Goal: Find specific page/section: Find specific page/section

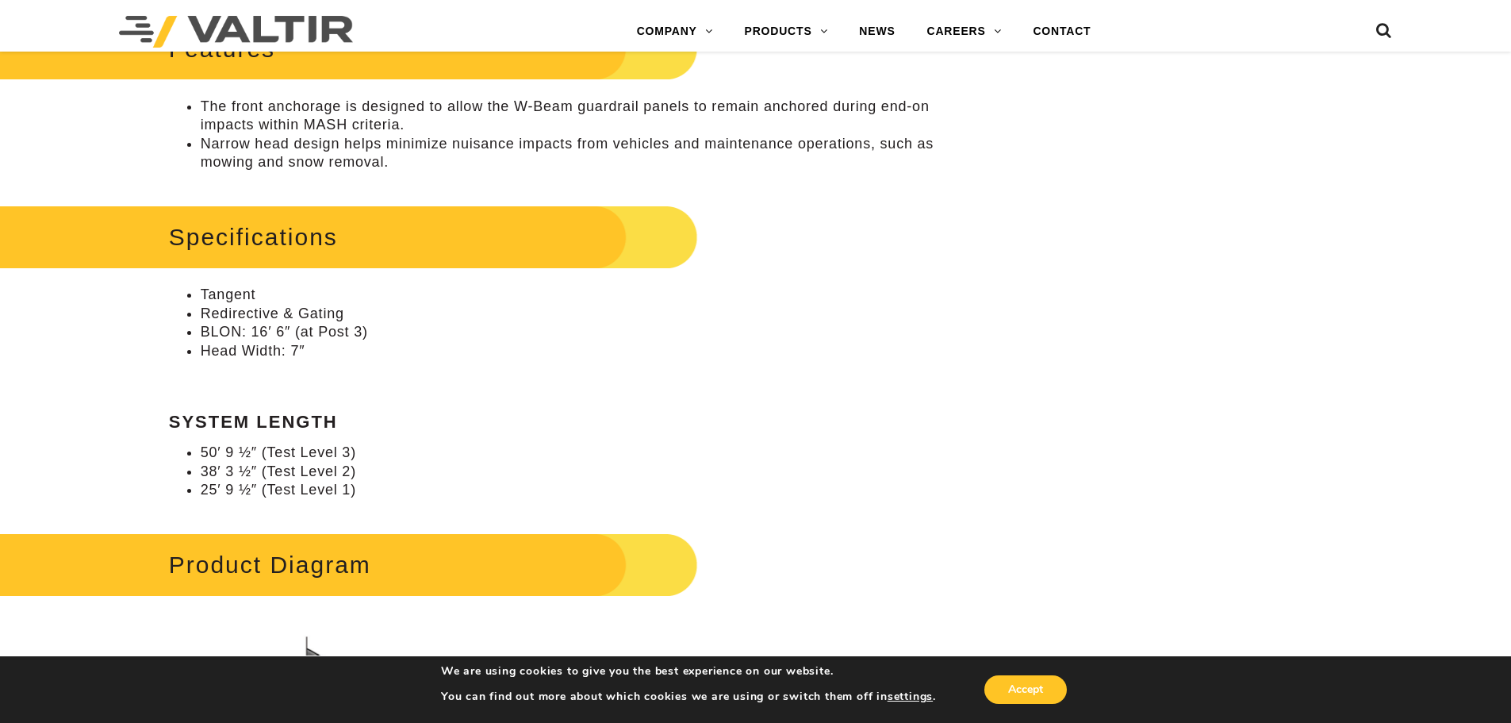
scroll to position [985, 0]
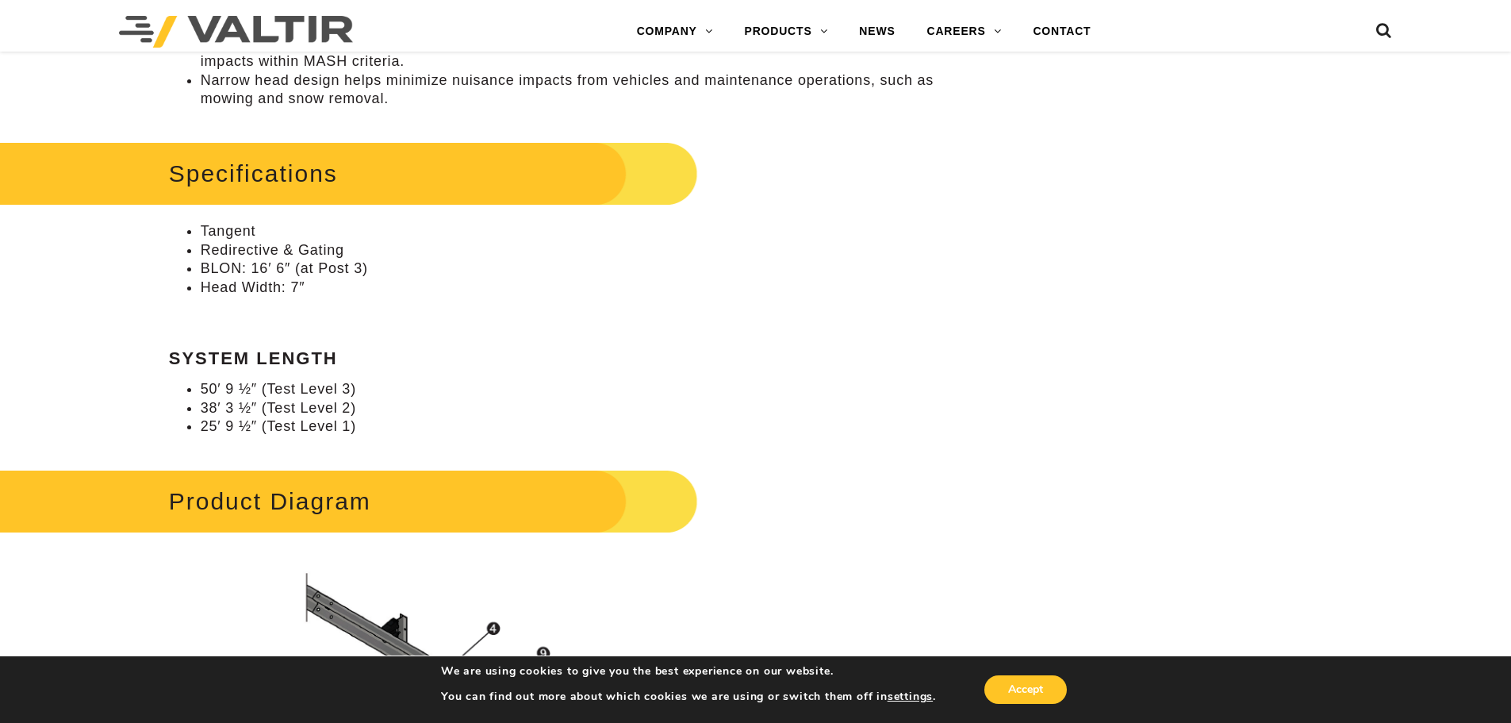
click at [1484, 699] on aside "We are using cookies to give you the best experience on our website. You can fi…" at bounding box center [755, 688] width 1511 height 67
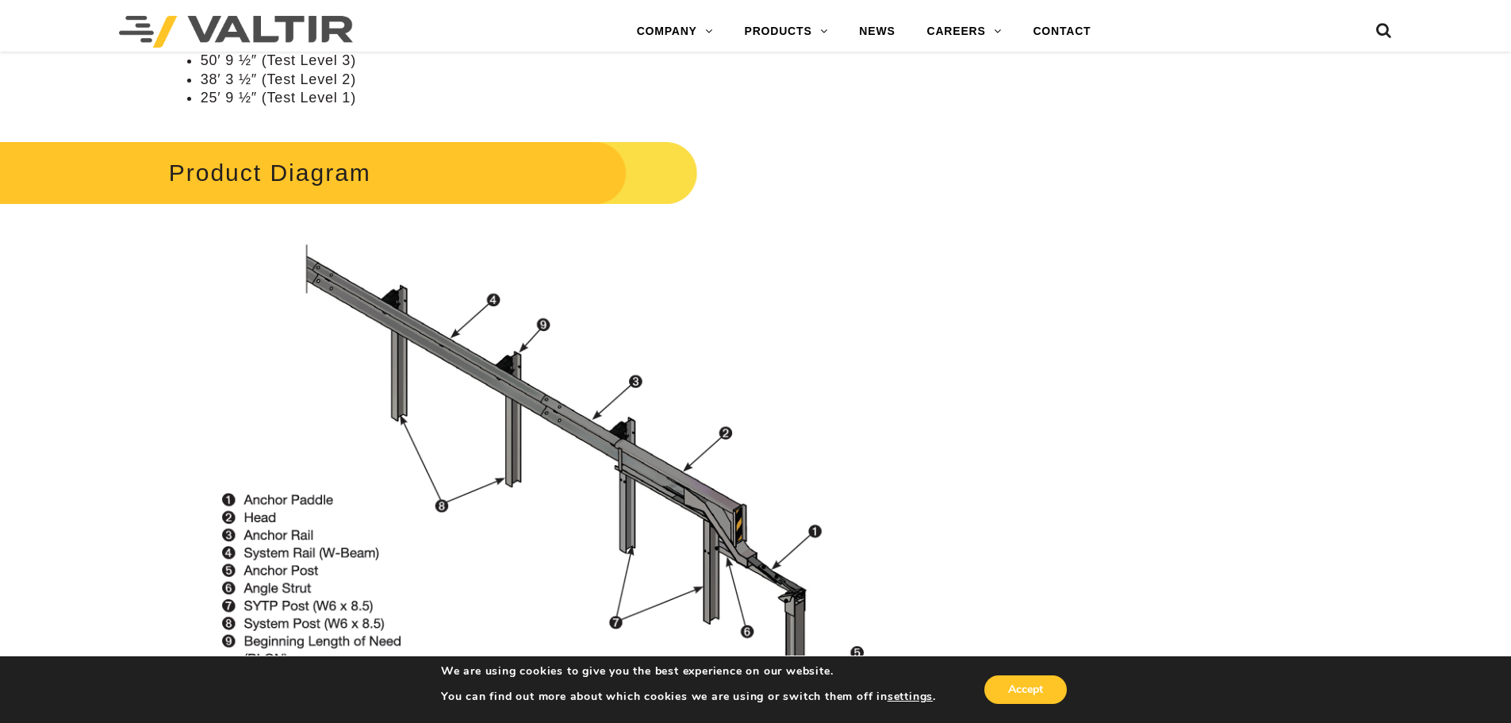
scroll to position [1366, 0]
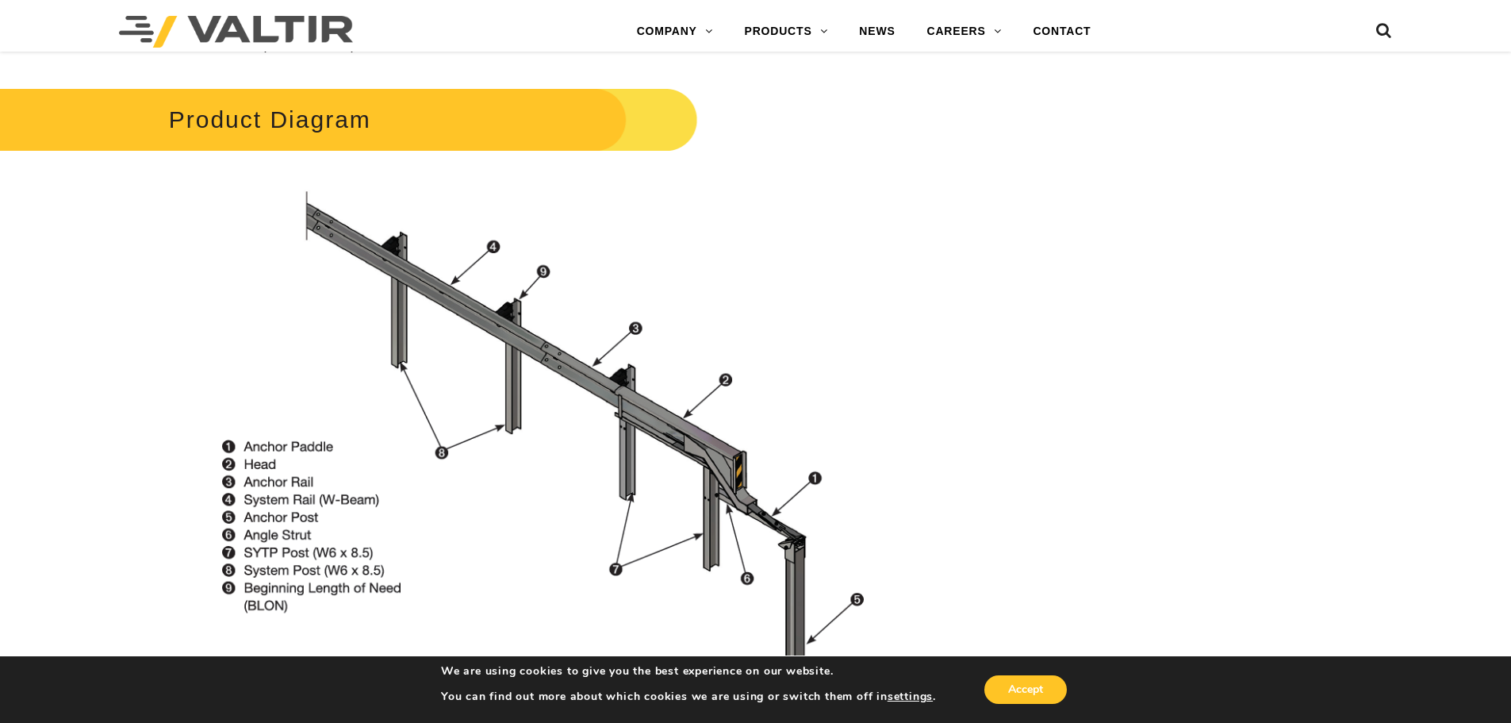
click at [1504, 707] on aside "We are using cookies to give you the best experience on our website. You can fi…" at bounding box center [755, 688] width 1511 height 67
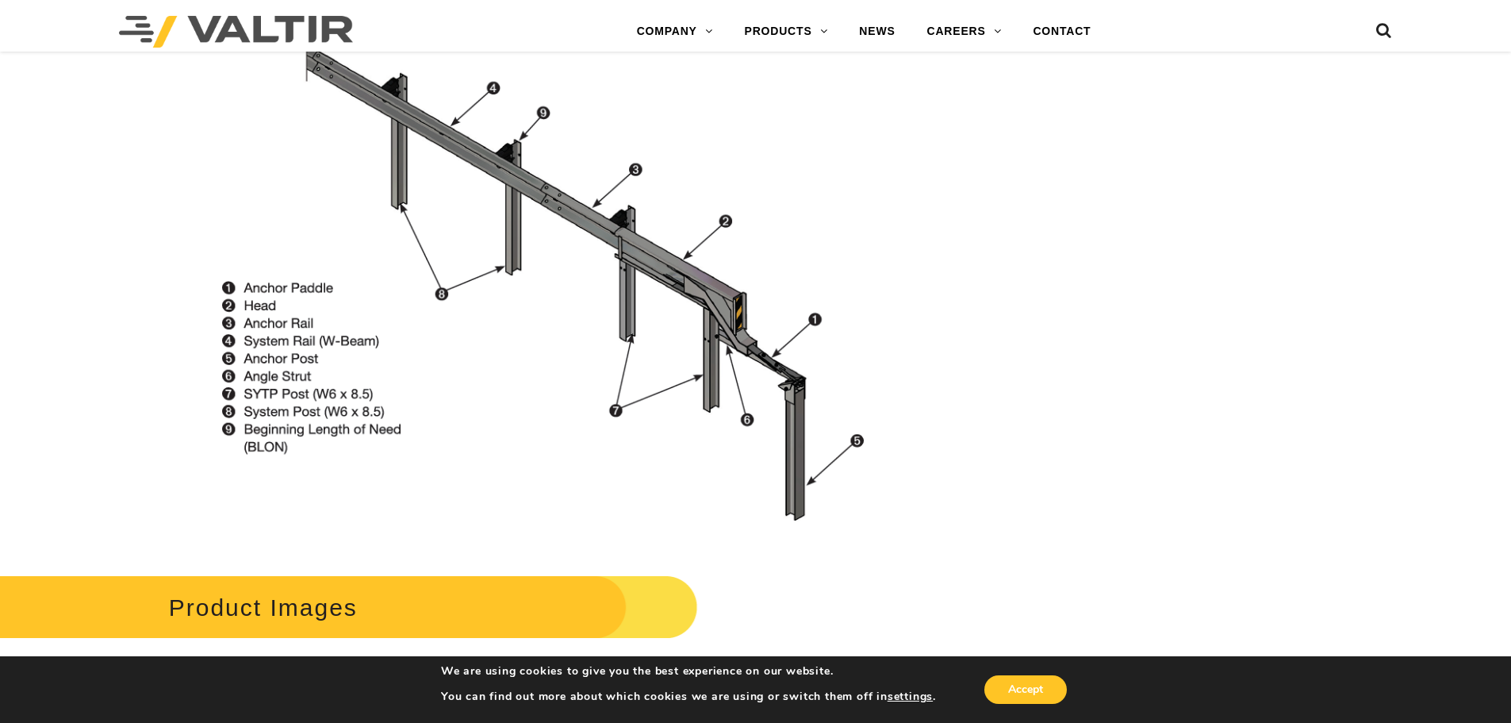
scroll to position [1535, 0]
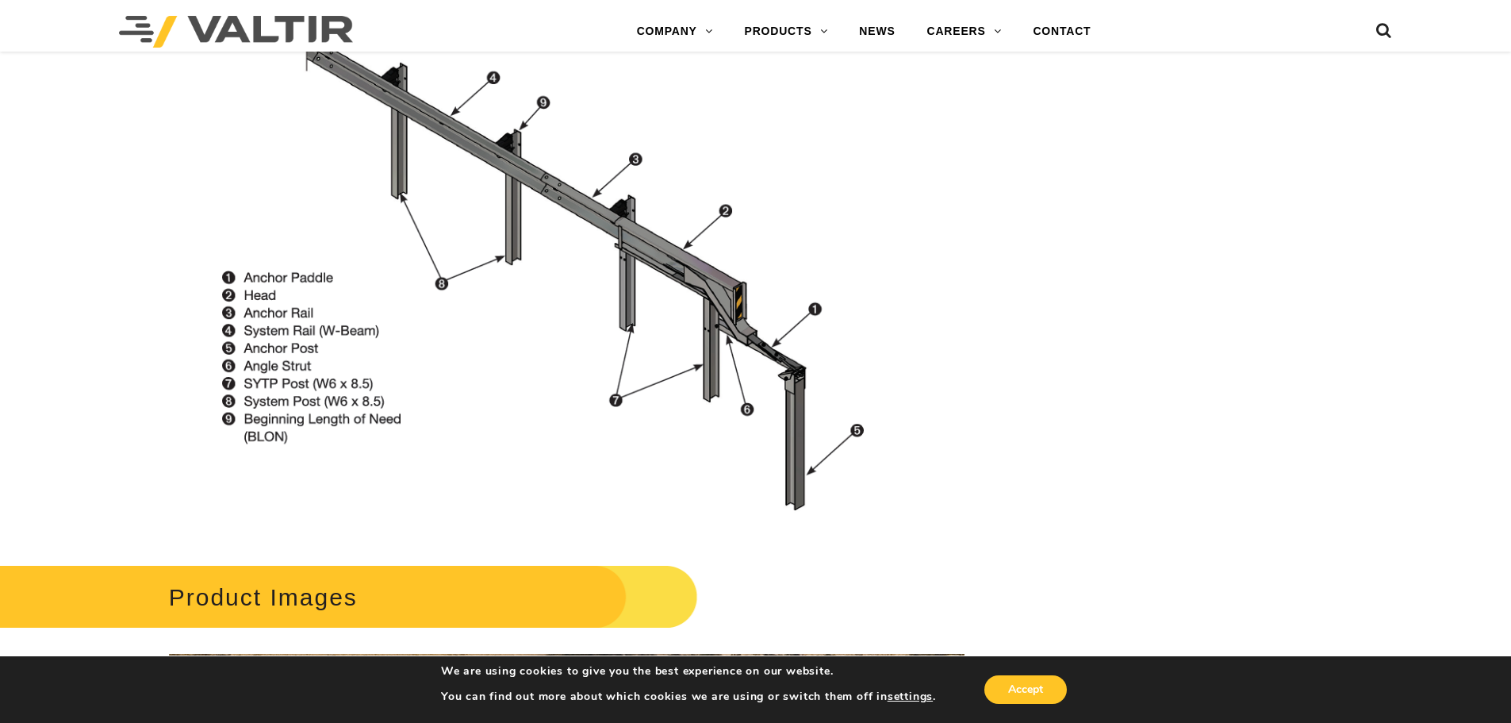
click at [1492, 705] on aside "We are using cookies to give you the best experience on our website. You can fi…" at bounding box center [755, 688] width 1511 height 67
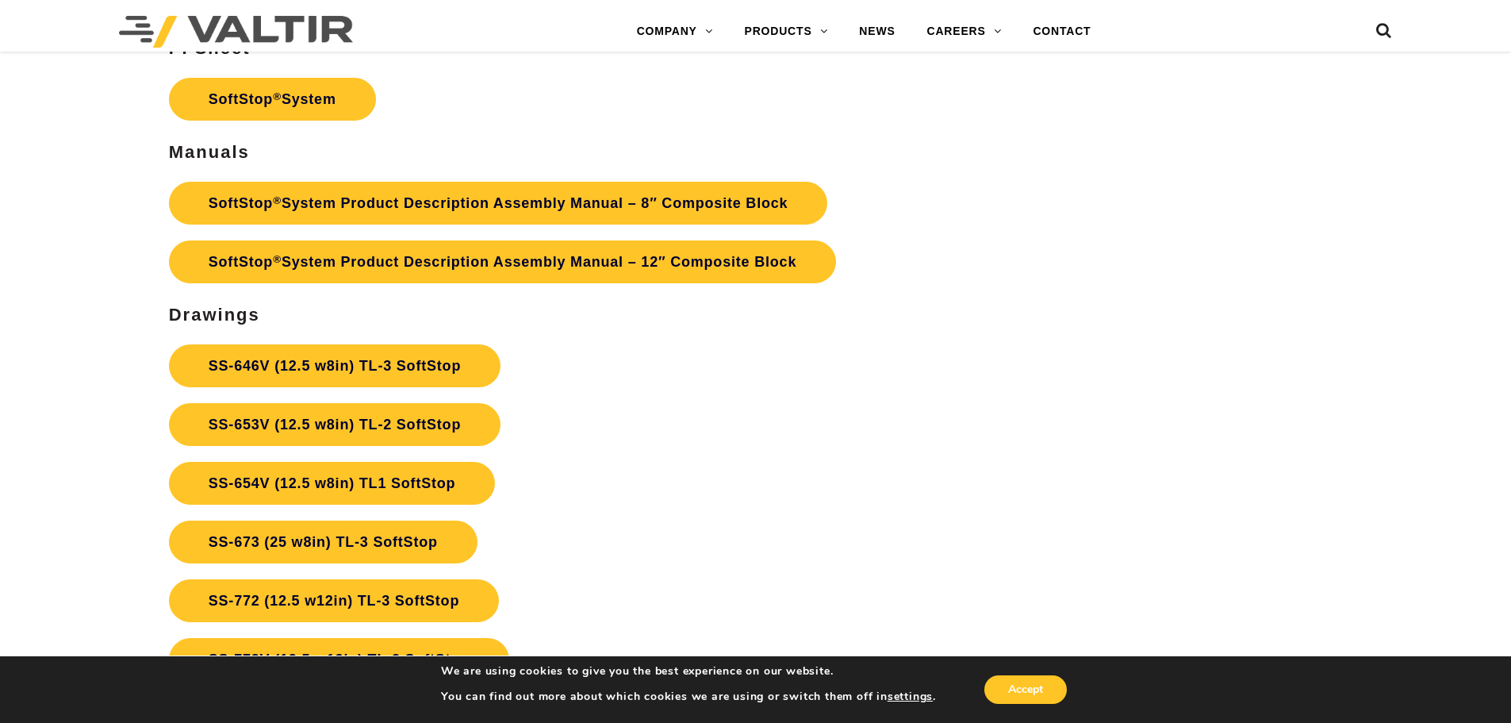
scroll to position [5813, 0]
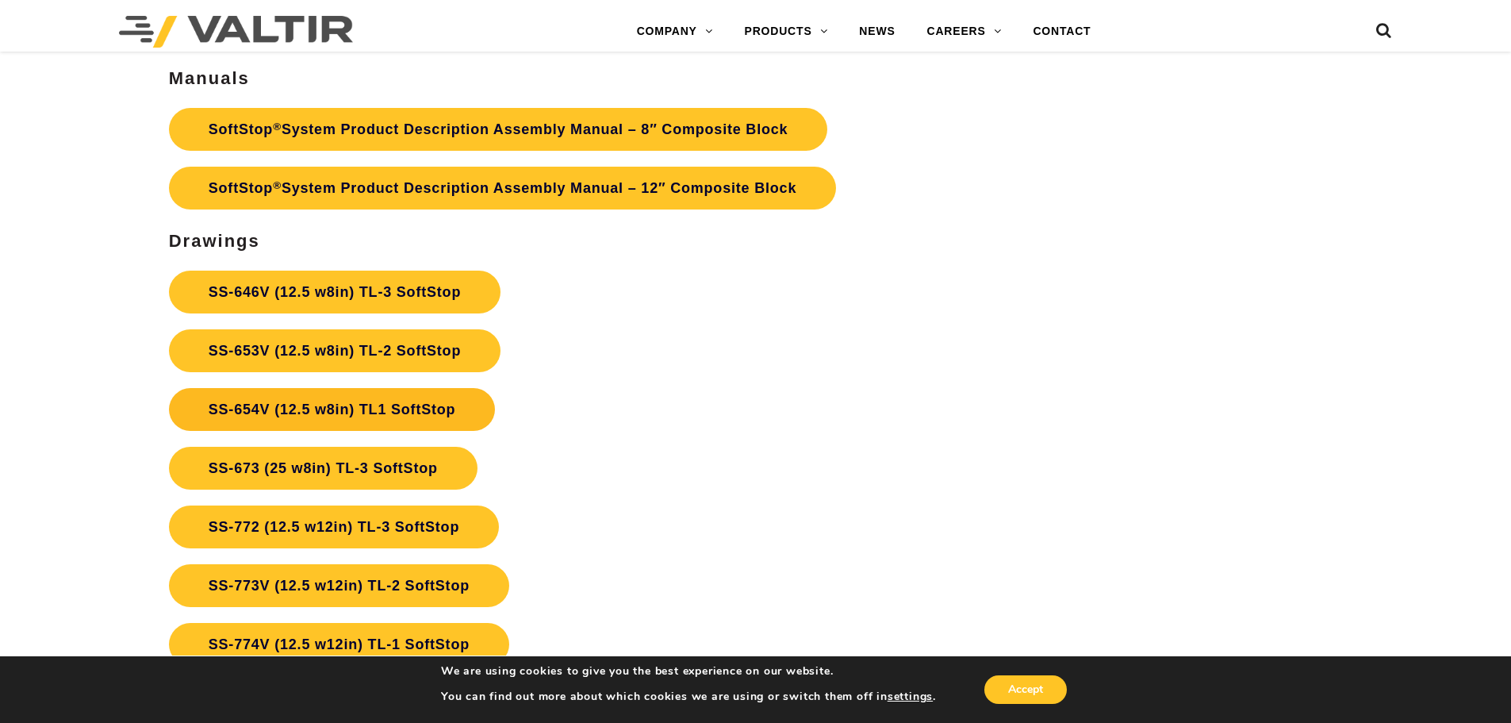
click at [418, 405] on link "SS-654V (12.5 w8in) TL1 SoftStop" at bounding box center [332, 409] width 327 height 43
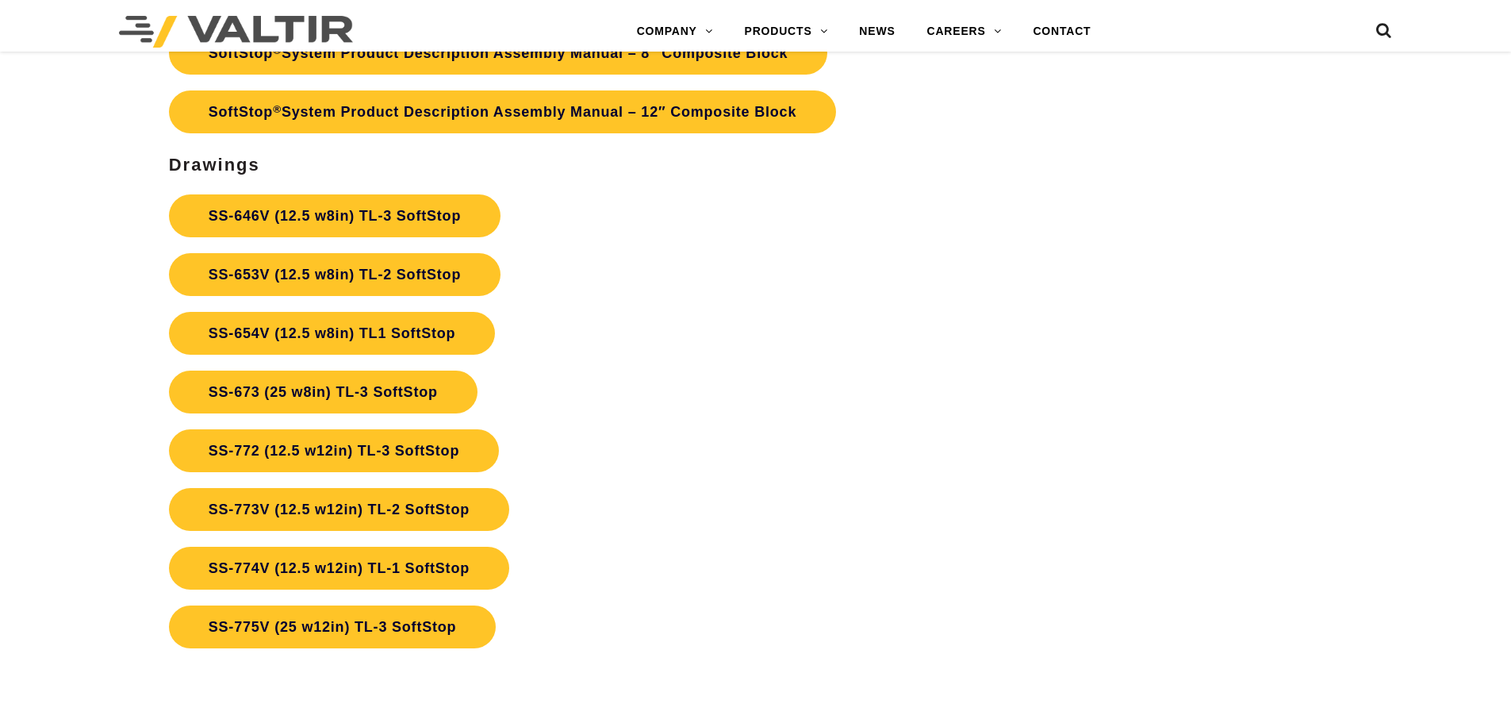
scroll to position [5813, 0]
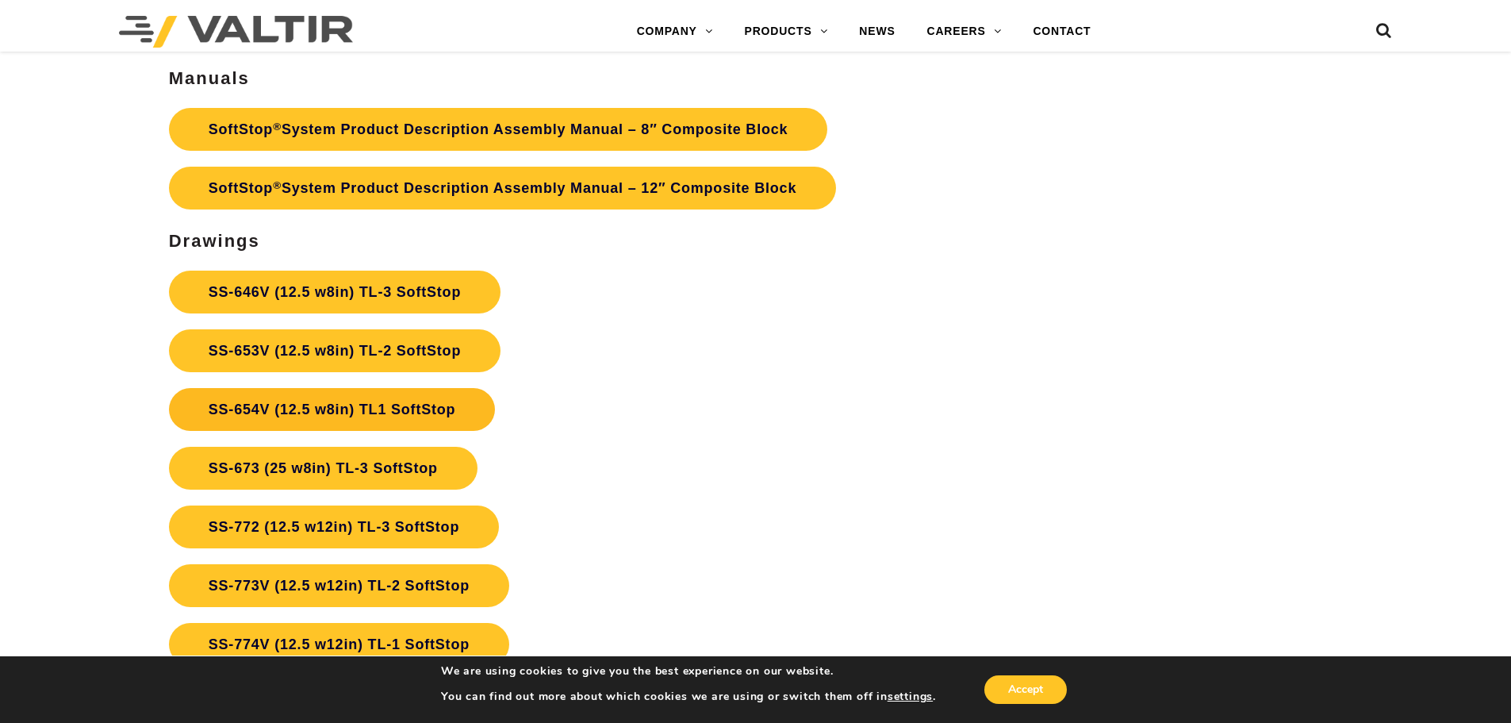
click at [278, 409] on link "SS-654V (12.5 w8in) TL1 SoftStop" at bounding box center [332, 409] width 327 height 43
